Goal: Check status: Check status

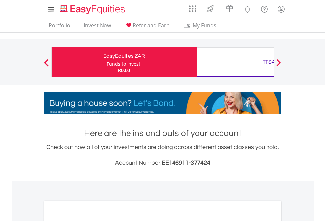
click at [107, 62] on div "Funds to invest:" at bounding box center [124, 63] width 35 height 7
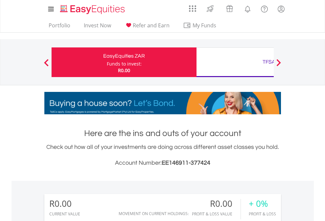
scroll to position [63, 103]
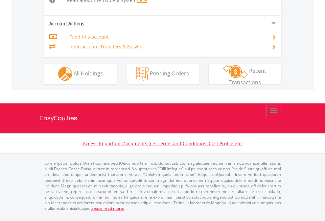
scroll to position [682, 0]
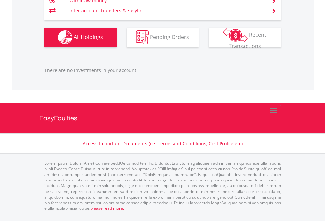
scroll to position [63, 103]
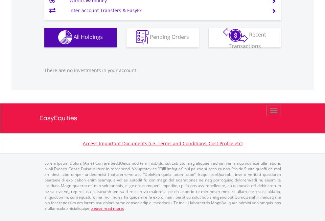
scroll to position [651, 0]
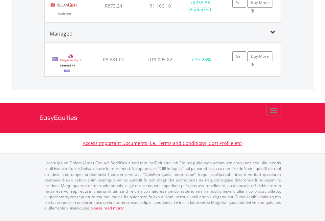
scroll to position [796, 0]
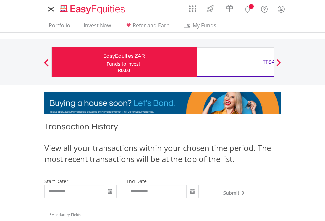
type input "**********"
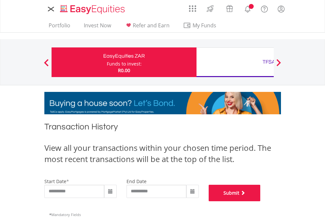
click at [261, 201] on button "Submit" at bounding box center [235, 192] width 52 height 16
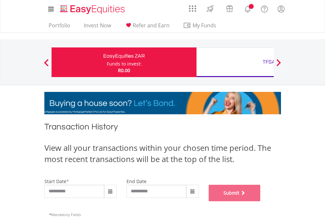
scroll to position [267, 0]
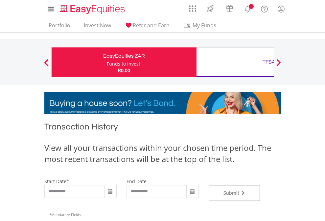
click at [235, 62] on div "TFSA" at bounding box center [269, 61] width 137 height 9
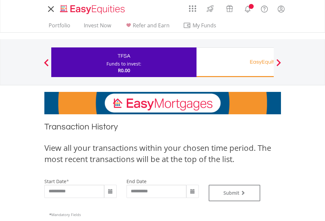
type input "**********"
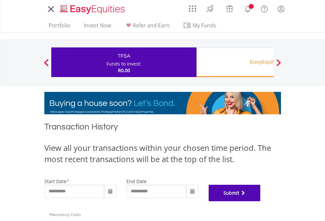
click at [261, 201] on button "Submit" at bounding box center [235, 192] width 52 height 16
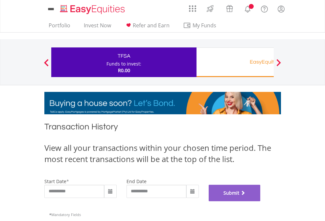
scroll to position [267, 0]
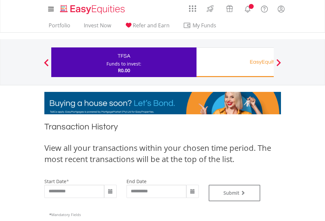
click at [235, 62] on div "EasyEquities RA" at bounding box center [269, 61] width 137 height 9
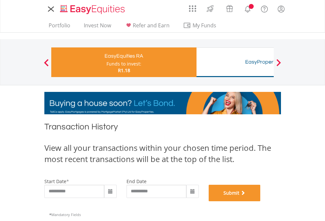
click at [261, 201] on button "Submit" at bounding box center [235, 192] width 52 height 16
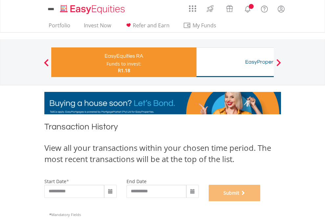
scroll to position [267, 0]
